Goal: Information Seeking & Learning: Learn about a topic

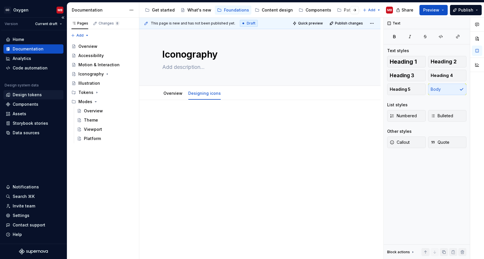
type textarea "*"
click at [38, 92] on div "Design tokens" at bounding box center [27, 95] width 29 height 6
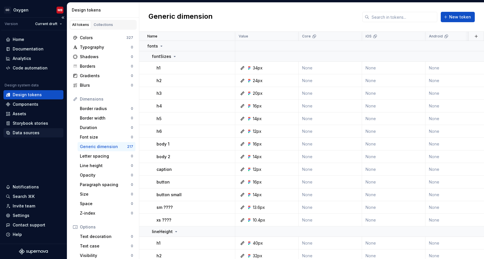
click at [35, 131] on div "Data sources" at bounding box center [26, 133] width 27 height 6
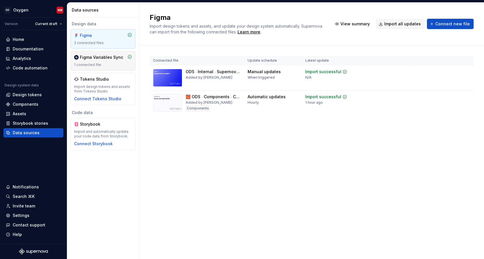
click at [106, 63] on div "1 connected file" at bounding box center [103, 65] width 58 height 5
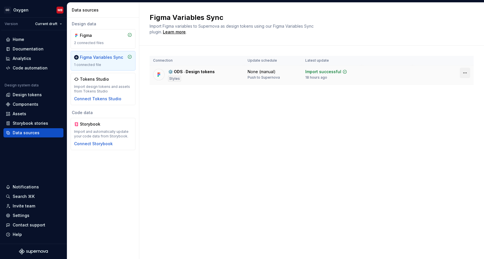
click at [467, 73] on html "GD Oxygen MB Version Current draft Home Documentation Analytics Code automation…" at bounding box center [242, 129] width 484 height 259
click at [360, 153] on html "GD Oxygen MB Version Current draft Home Documentation Analytics Code automation…" at bounding box center [242, 129] width 484 height 259
click at [180, 33] on div "Learn more" at bounding box center [174, 32] width 23 height 6
